Goal: Browse casually: Explore the website without a specific task or goal

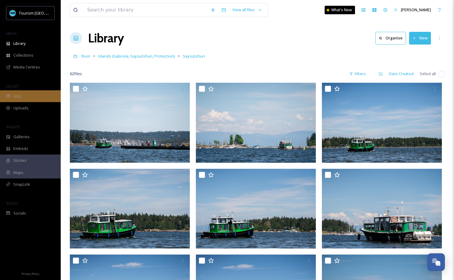
scroll to position [1541, 0]
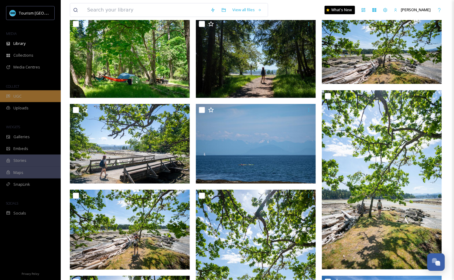
click at [29, 96] on div "UGC" at bounding box center [30, 96] width 61 height 12
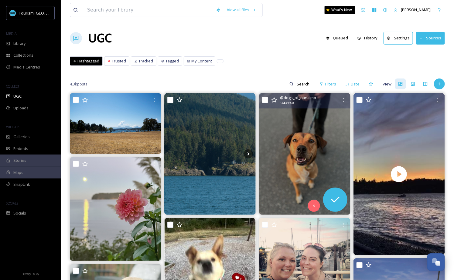
click at [292, 140] on img at bounding box center [304, 154] width 91 height 122
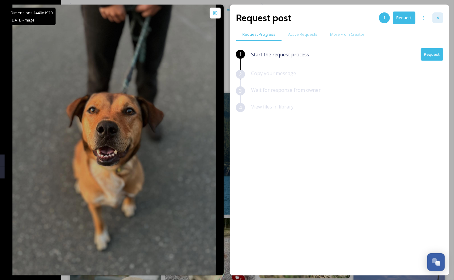
click at [442, 15] on div at bounding box center [437, 17] width 11 height 11
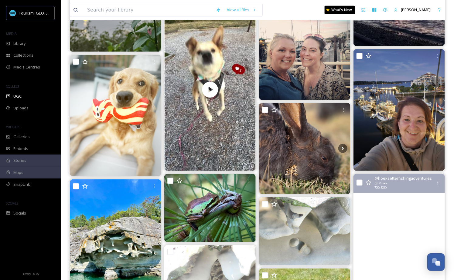
scroll to position [177, 0]
